Goal: Task Accomplishment & Management: Manage account settings

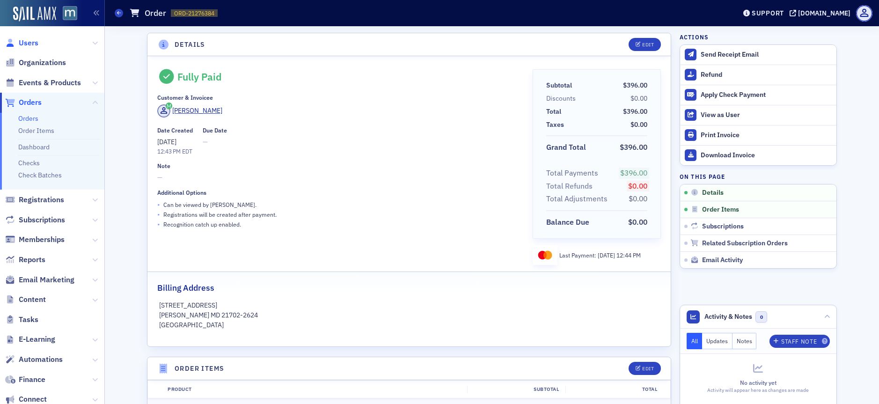
click at [37, 42] on span "Users" at bounding box center [29, 43] width 20 height 10
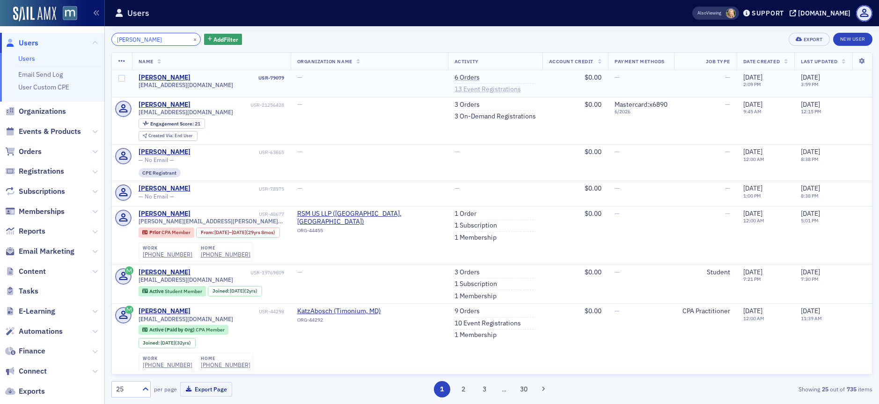
type input "chris distefano"
click at [489, 89] on link "13 Event Registrations" at bounding box center [488, 89] width 67 height 8
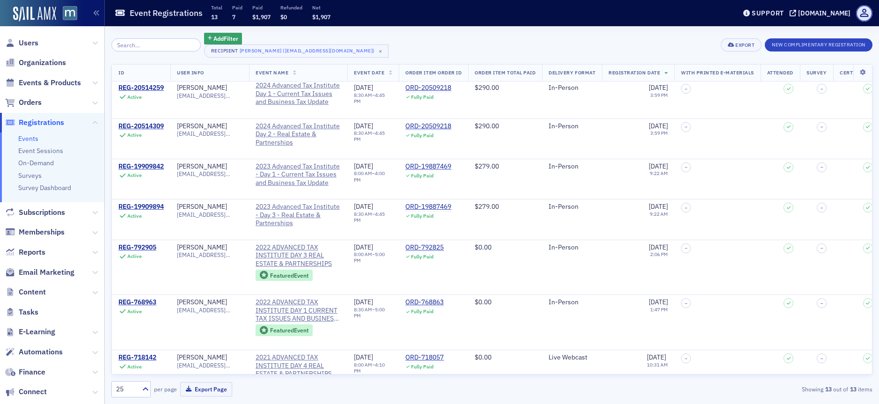
scroll to position [4, 0]
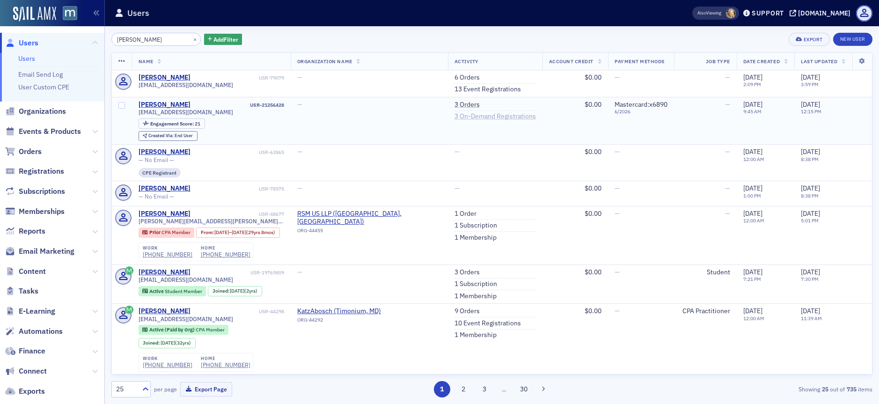
click at [472, 118] on link "3 On-Demand Registrations" at bounding box center [495, 116] width 81 height 8
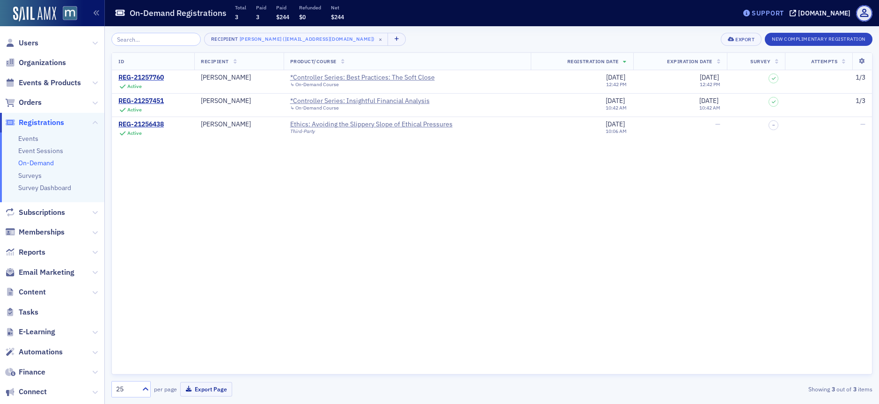
click at [784, 13] on div "Support" at bounding box center [768, 13] width 32 height 8
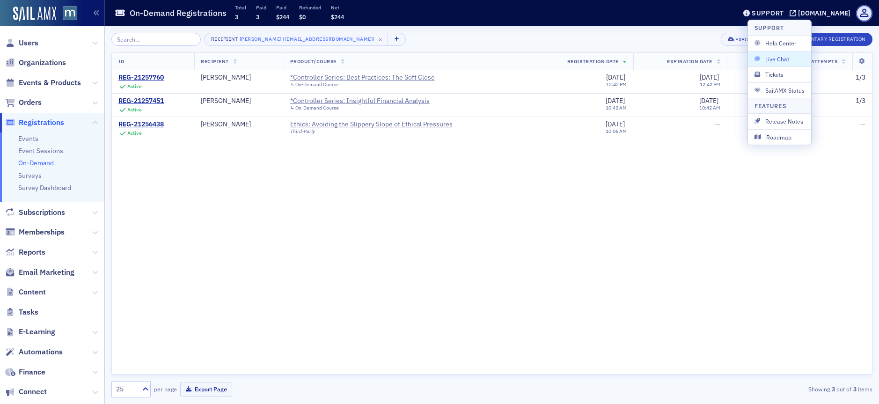
click at [786, 55] on span "Live Chat" at bounding box center [780, 59] width 50 height 8
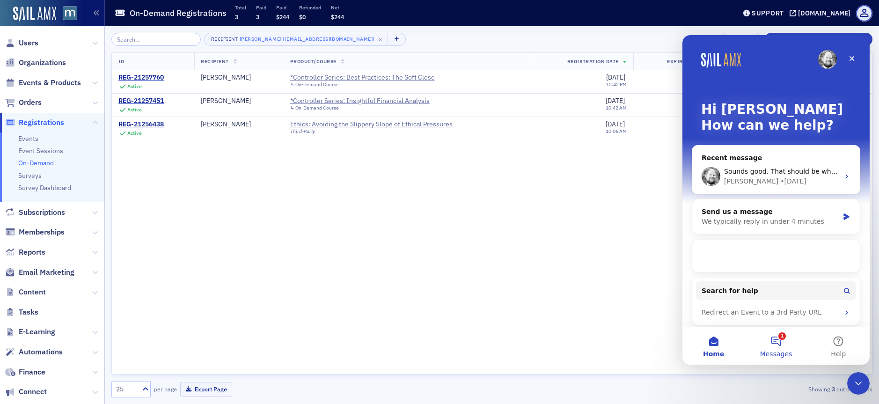
click at [780, 343] on button "1 Messages" at bounding box center [776, 345] width 62 height 37
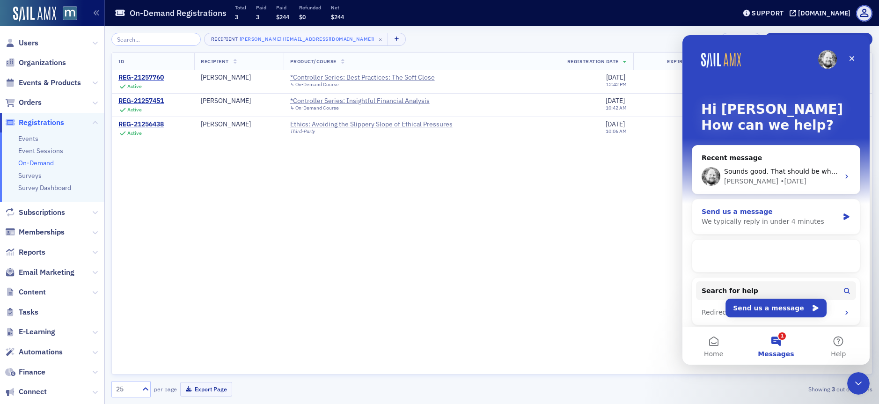
click at [775, 185] on div "Aidan • 5d ago" at bounding box center [781, 182] width 115 height 10
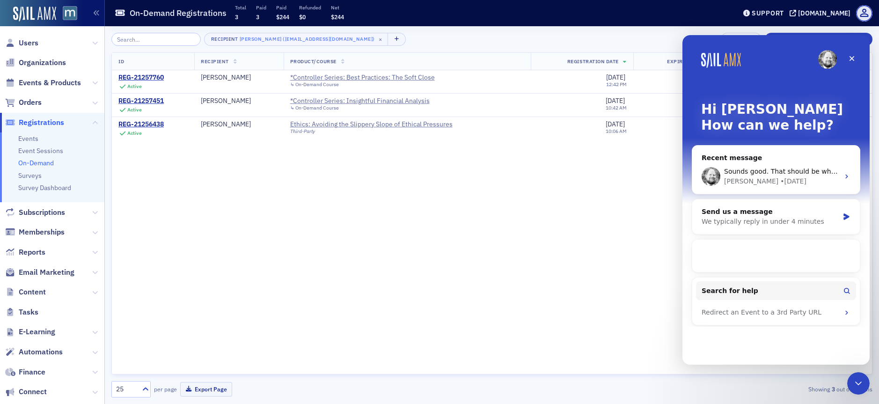
click at [788, 331] on button "1 Messages" at bounding box center [776, 345] width 62 height 37
click at [794, 340] on button "1 Messages" at bounding box center [776, 345] width 62 height 37
click at [778, 353] on span "Messages" at bounding box center [776, 354] width 36 height 7
click at [860, 374] on div "Close Intercom Messenger" at bounding box center [857, 382] width 22 height 22
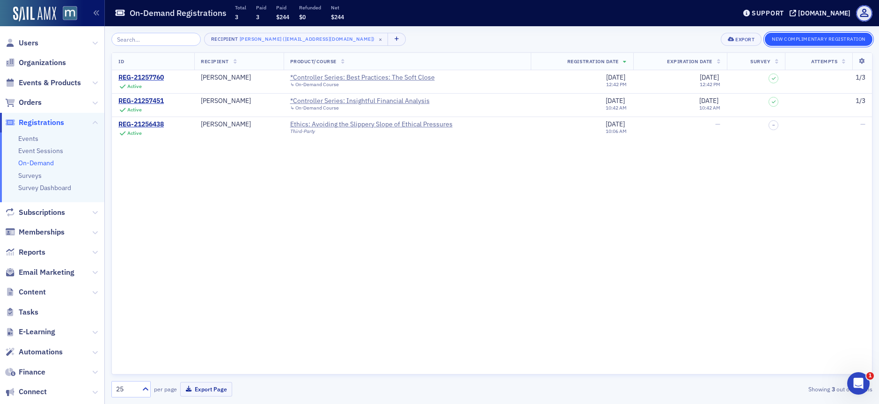
click at [804, 41] on button "New Complimentary Registration" at bounding box center [819, 39] width 108 height 13
click at [773, 10] on div "Support" at bounding box center [768, 13] width 32 height 8
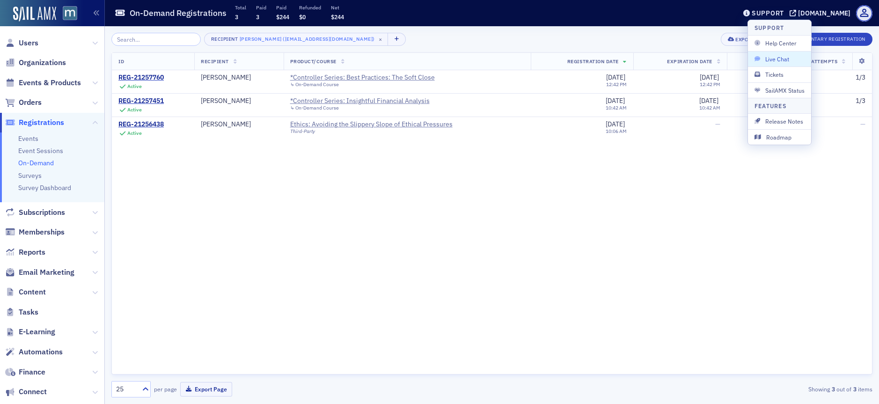
click at [774, 60] on span "Live Chat" at bounding box center [780, 59] width 50 height 8
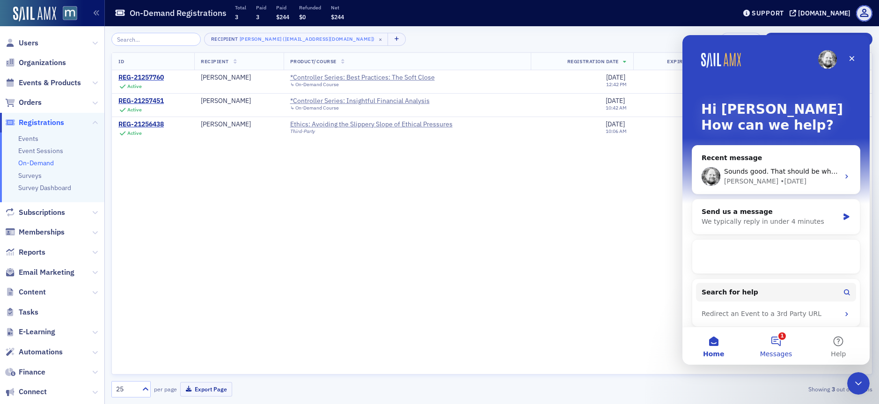
click at [783, 344] on button "1 Messages" at bounding box center [776, 345] width 62 height 37
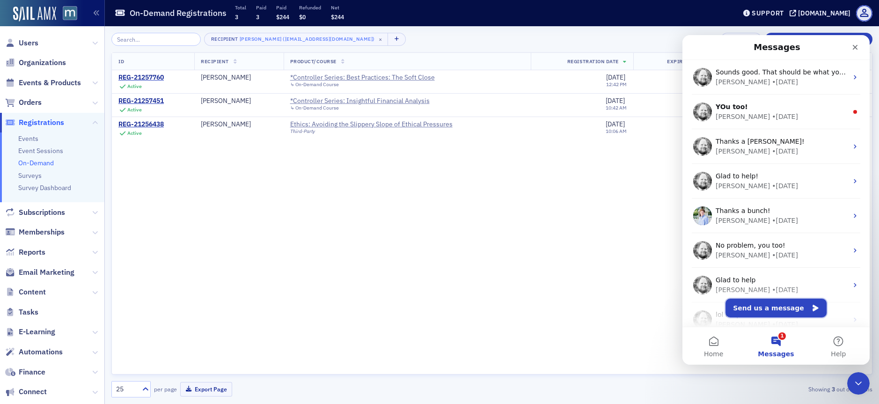
click at [769, 309] on button "Send us a message" at bounding box center [776, 308] width 101 height 19
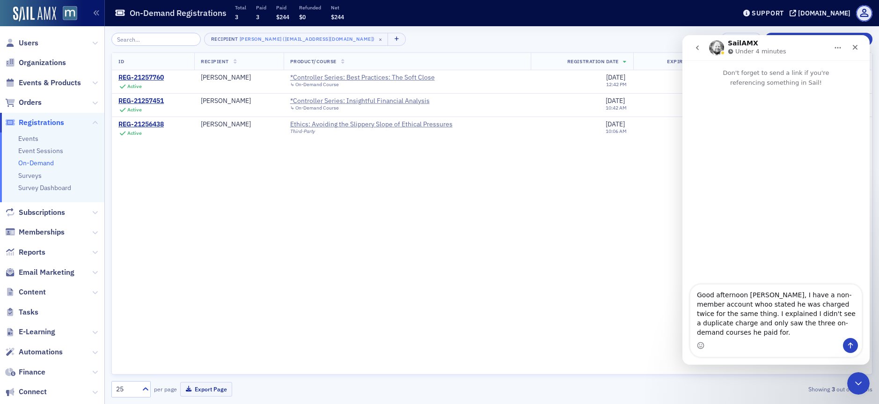
click at [714, 322] on textarea "Good afternoon [PERSON_NAME], I have a non-member account whoo stated he was ch…" at bounding box center [776, 311] width 171 height 53
click at [850, 331] on textarea "Good afternoon [PERSON_NAME], I have a non-member account whoo stated he was ch…" at bounding box center [776, 311] width 171 height 53
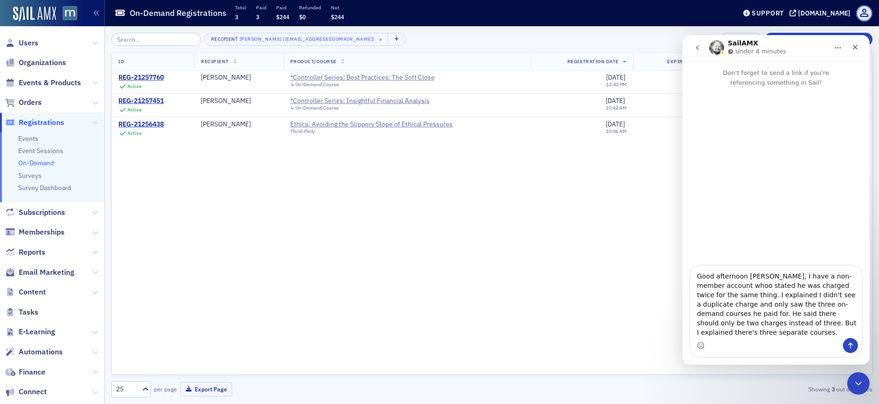
click at [859, 330] on textarea "Good afternoon [PERSON_NAME], I have a non-member account whoo stated he was ch…" at bounding box center [776, 302] width 171 height 72
type textarea "Good afternoon [PERSON_NAME], I have a non-member account whoo stated he was ch…"
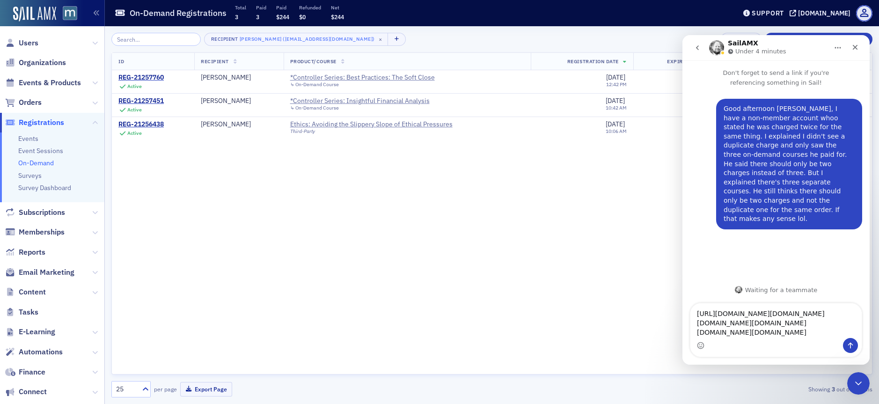
type textarea "[URL][DOMAIN_NAME][DOMAIN_NAME][DOMAIN_NAME][DOMAIN_NAME][DOMAIN_NAME][DOMAIN_N…"
click at [847, 344] on icon "Send a message…" at bounding box center [850, 345] width 7 height 7
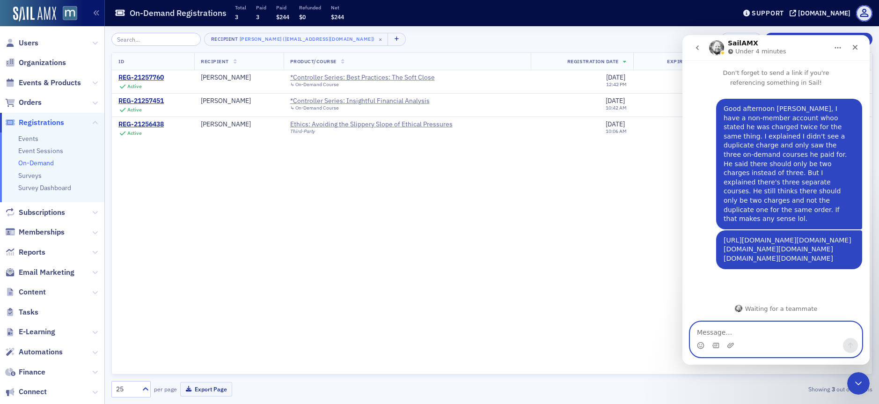
scroll to position [38, 0]
click at [732, 346] on icon "Upload attachment" at bounding box center [731, 345] width 7 height 5
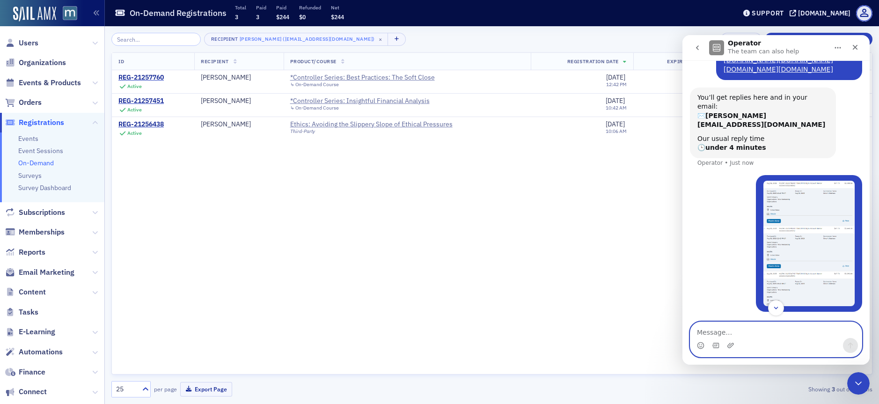
scroll to position [226, 0]
click at [857, 44] on icon "Close" at bounding box center [855, 47] width 7 height 7
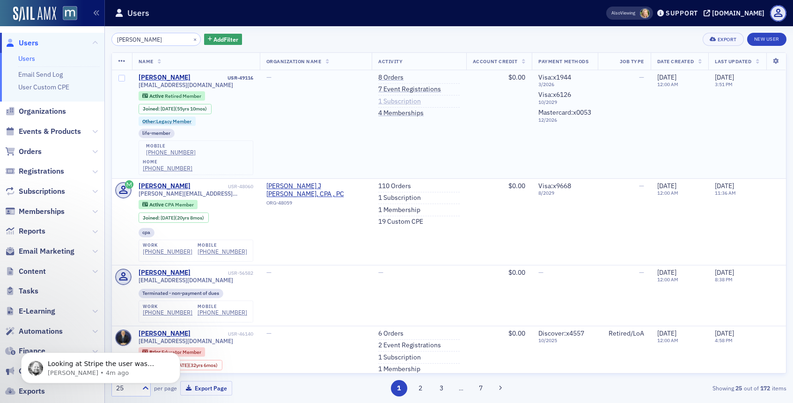
type input "frank izzo"
click at [410, 105] on link "1 Subscription" at bounding box center [399, 101] width 43 height 8
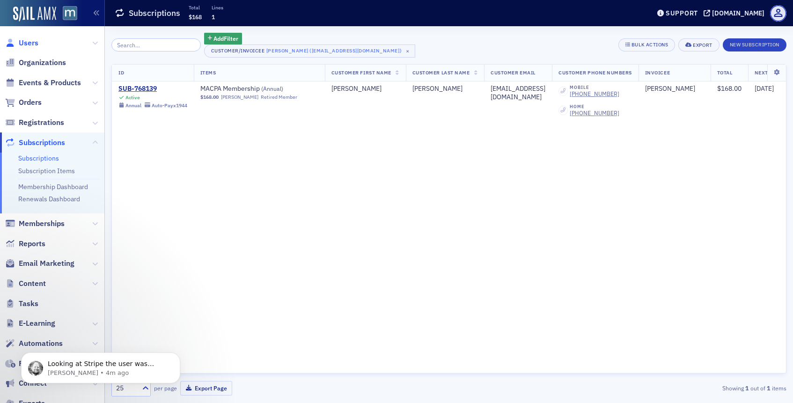
click at [26, 44] on span "Users" at bounding box center [29, 43] width 20 height 10
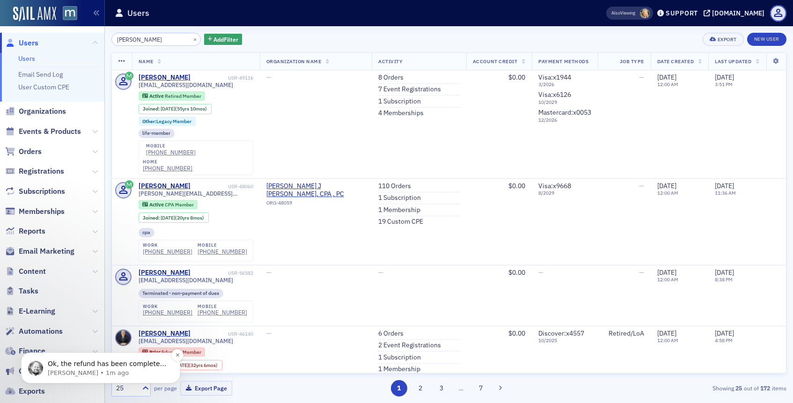
click at [94, 362] on p "Ok, the refund has been completed. It takes 3-5 business days to receive, nothi…" at bounding box center [108, 364] width 121 height 9
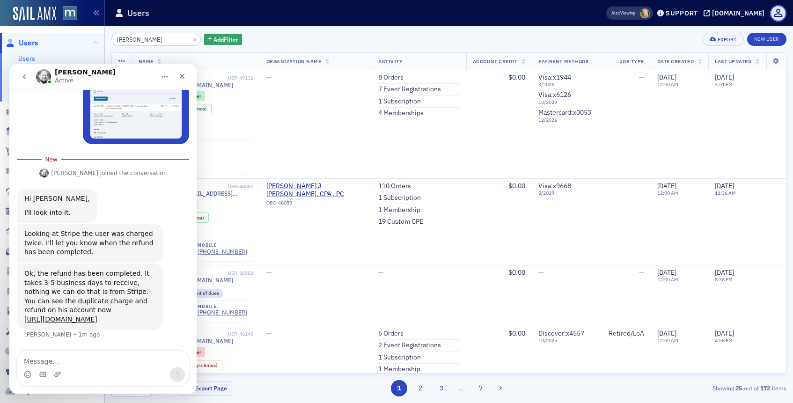
scroll to position [421, 0]
click at [73, 352] on textarea "Message…" at bounding box center [102, 359] width 171 height 16
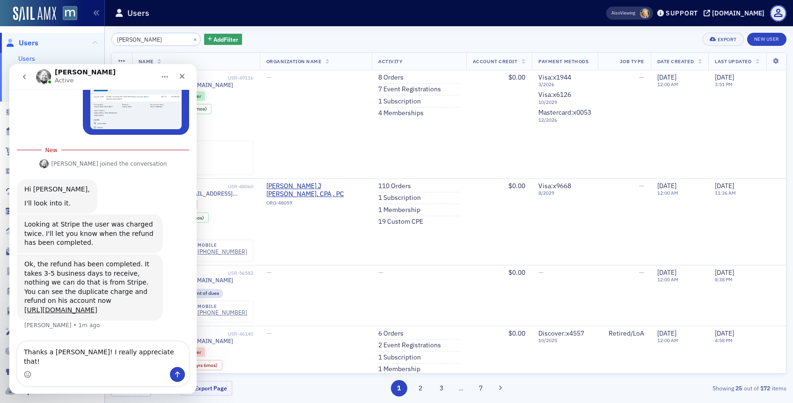
type textarea "Thanks a bunch Aidan! I really appreciate that!"
click at [179, 375] on icon "Send a message…" at bounding box center [177, 374] width 7 height 7
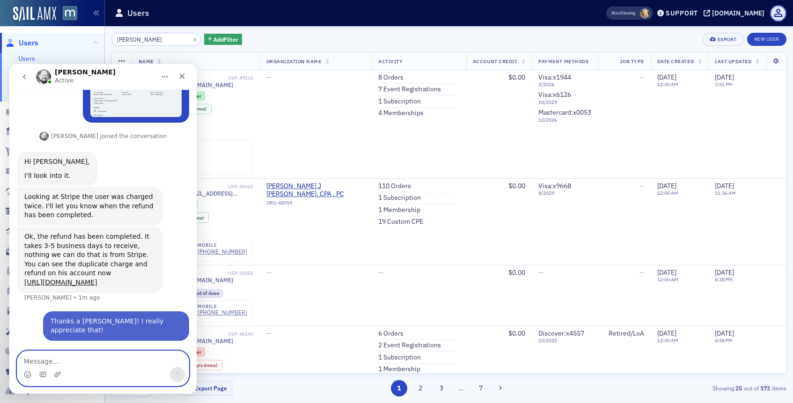
scroll to position [443, 0]
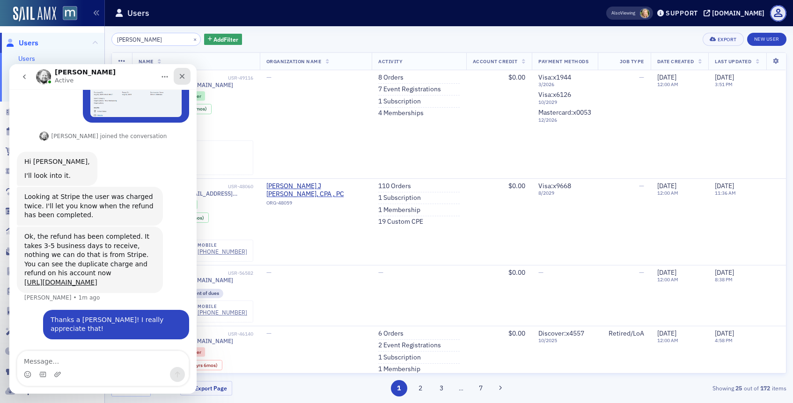
click at [185, 75] on icon "Close" at bounding box center [181, 76] width 7 height 7
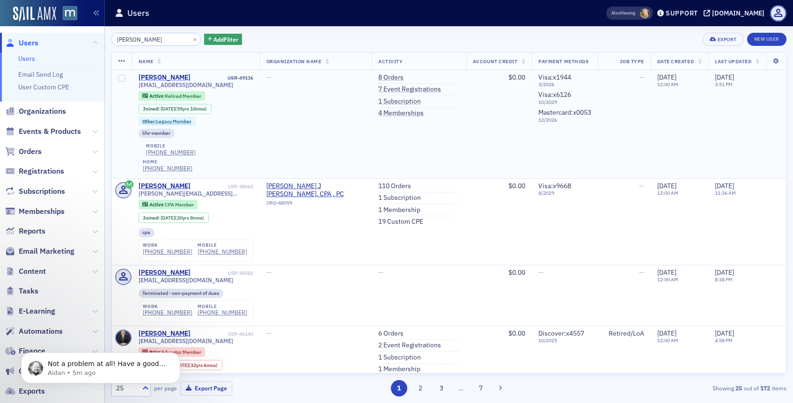
scroll to position [486, 0]
click at [405, 102] on link "1 Subscription" at bounding box center [399, 101] width 43 height 8
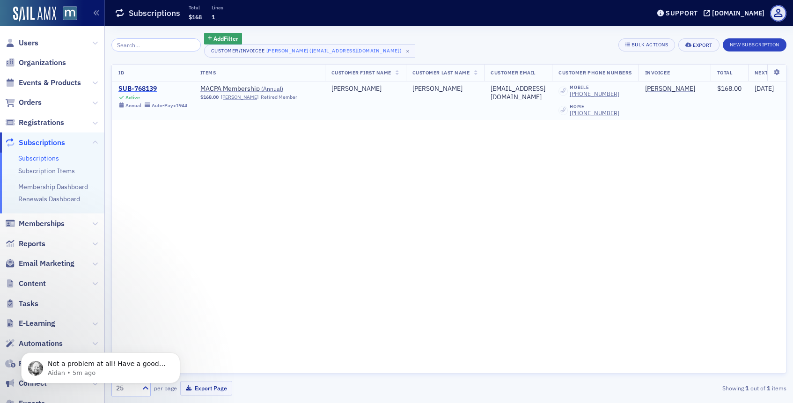
click at [152, 85] on div "SUB-768139" at bounding box center [152, 89] width 69 height 8
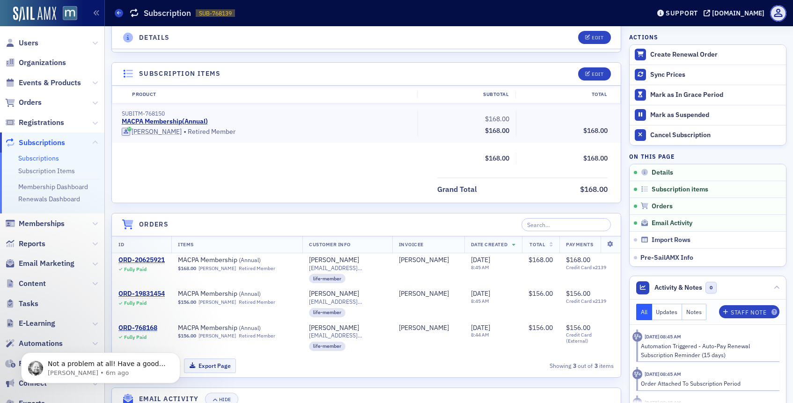
scroll to position [220, 0]
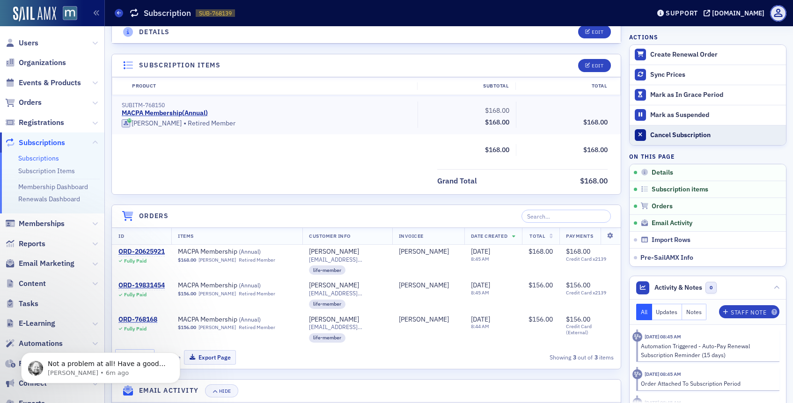
click at [655, 133] on div "Cancel Subscription" at bounding box center [715, 135] width 131 height 8
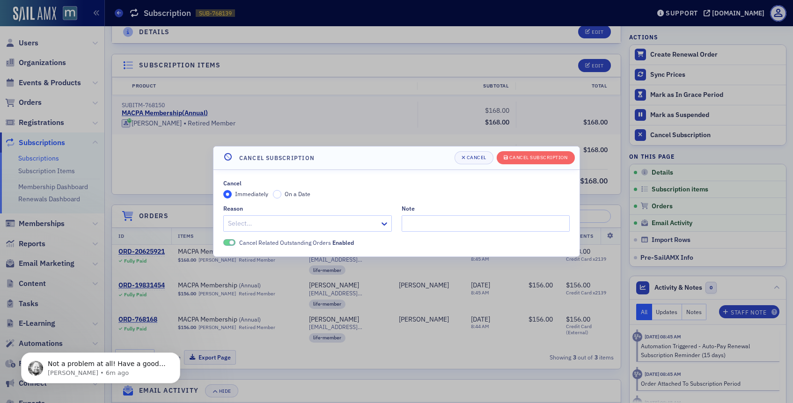
click at [378, 222] on div "Select…" at bounding box center [307, 223] width 169 height 16
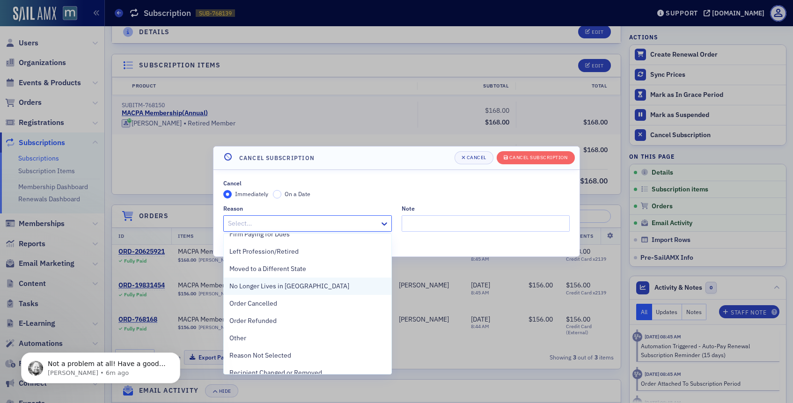
scroll to position [147, 0]
click at [284, 254] on span "Left Profession/Retired" at bounding box center [263, 253] width 69 height 10
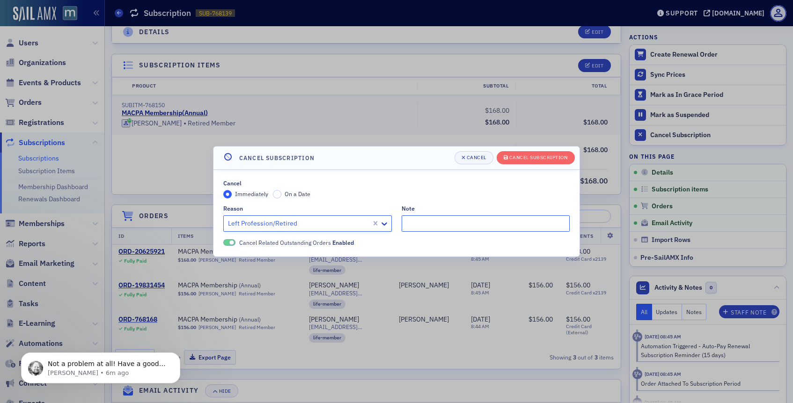
click at [420, 224] on input "Note" at bounding box center [486, 223] width 169 height 16
type input "Member retired!"
click at [545, 157] on div "Cancel Subscription" at bounding box center [539, 157] width 59 height 5
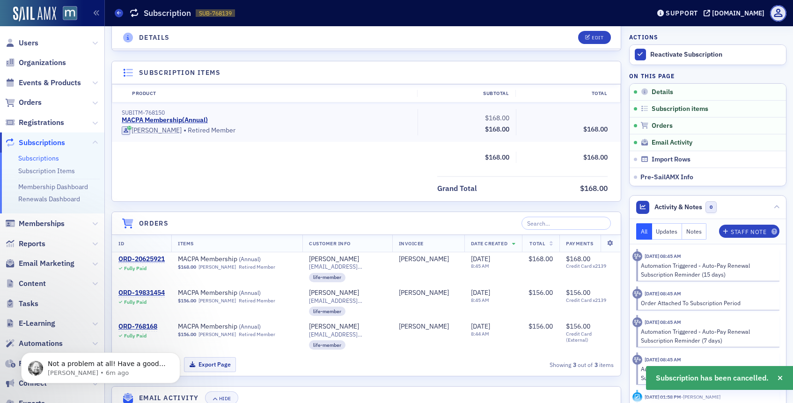
scroll to position [0, 0]
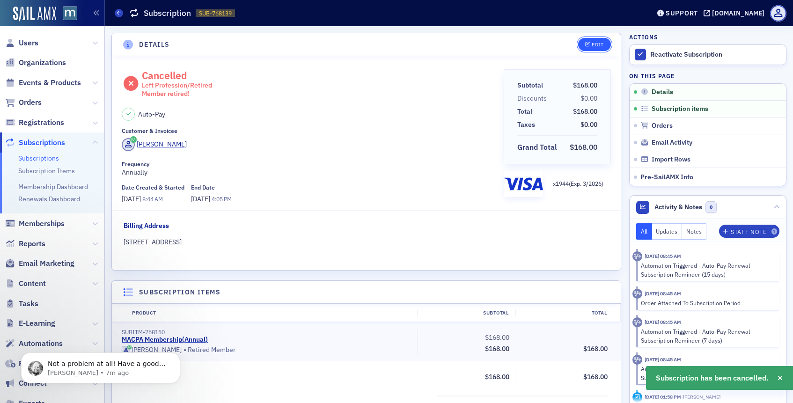
click at [594, 49] on button "Edit" at bounding box center [594, 44] width 32 height 13
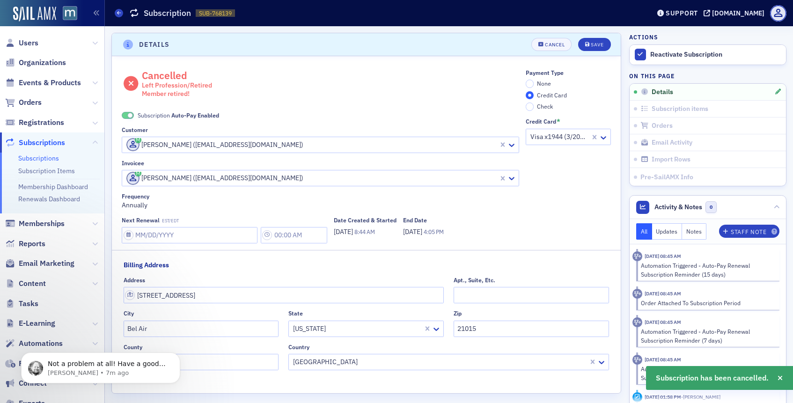
scroll to position [2, 0]
click at [131, 109] on div "Subscription Auto-Pay Enabled" at bounding box center [321, 107] width 398 height 22
click at [127, 112] on span at bounding box center [128, 113] width 12 height 7
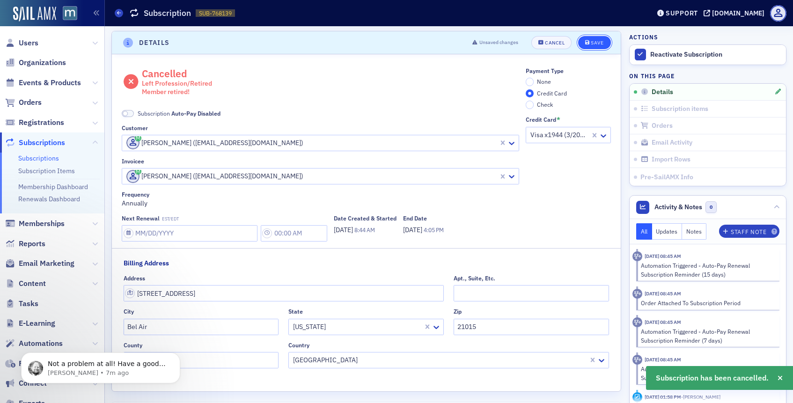
click at [589, 38] on button "Save" at bounding box center [594, 42] width 32 height 13
